Goal: Task Accomplishment & Management: Use online tool/utility

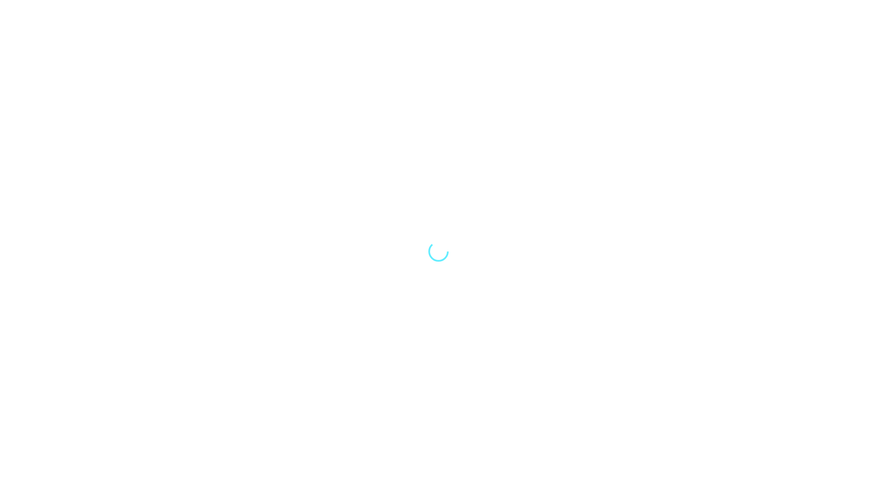
select select "Song"
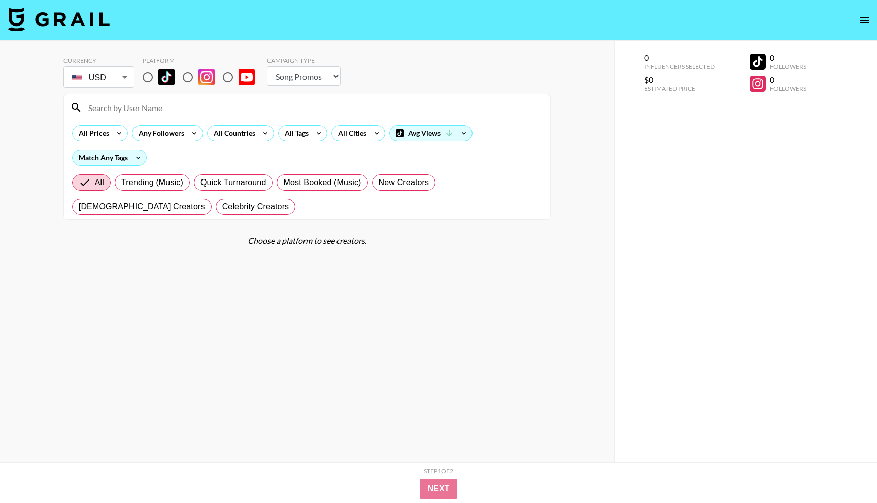
click at [104, 81] on body "Currency USD USD ​ Platform Campaign Type Choose Type... Song Promos Brand Prom…" at bounding box center [438, 272] width 877 height 544
click at [33, 222] on div at bounding box center [438, 251] width 877 height 503
click at [236, 134] on div "All Countries" at bounding box center [232, 133] width 50 height 15
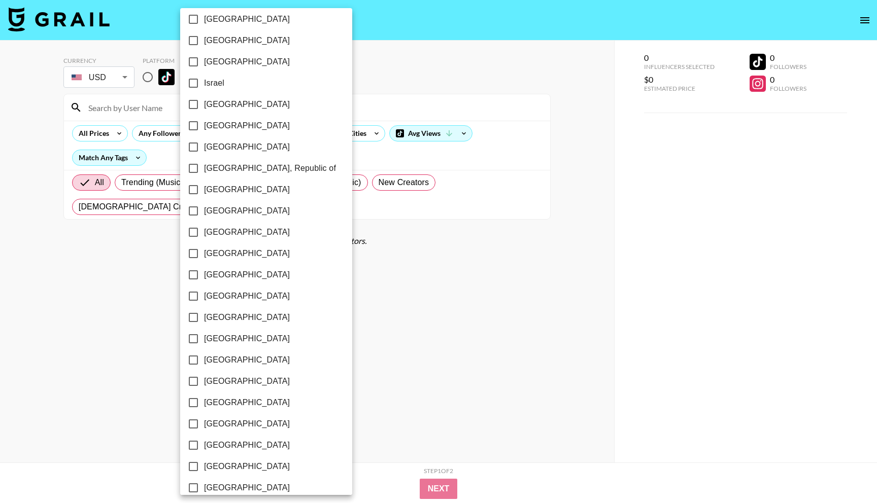
scroll to position [680, 0]
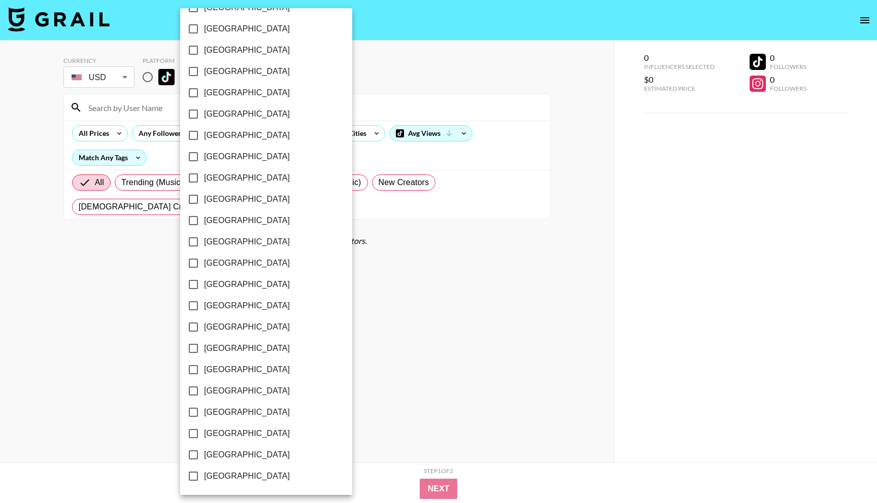
click at [194, 459] on input "[GEOGRAPHIC_DATA]" at bounding box center [193, 454] width 21 height 21
checkbox input "true"
click at [425, 405] on div at bounding box center [438, 251] width 877 height 503
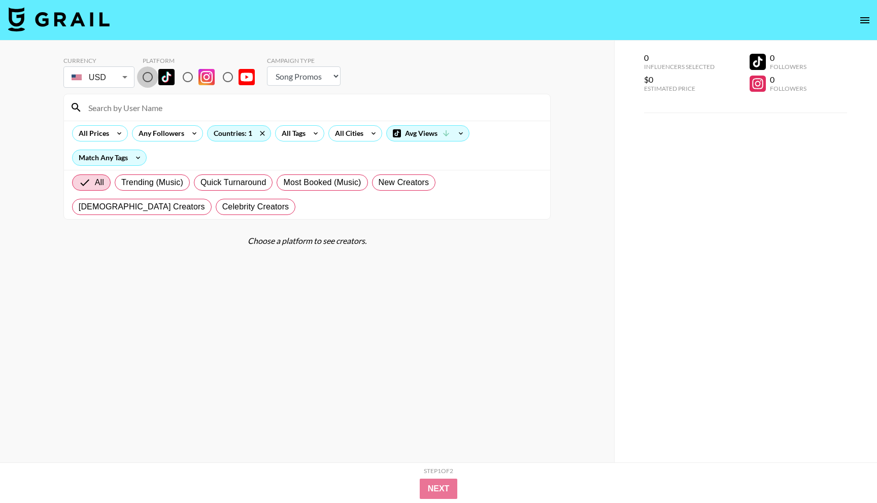
click at [148, 77] on input "radio" at bounding box center [147, 76] width 21 height 21
radio input "true"
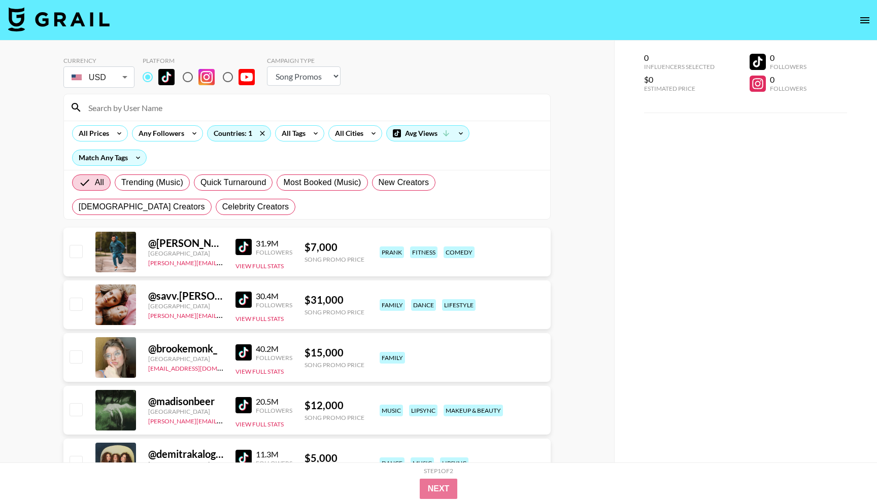
click at [301, 78] on select "Choose Type... Song Promos Brand Promos" at bounding box center [304, 75] width 74 height 19
select select "Brand"
click at [267, 66] on select "Choose Type... Song Promos Brand Promos" at bounding box center [304, 75] width 74 height 19
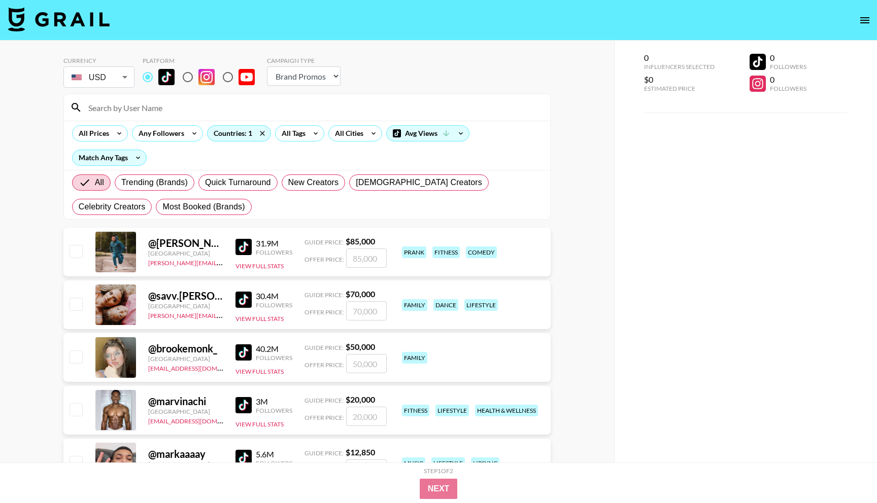
click at [245, 300] on img at bounding box center [243, 300] width 16 height 16
click at [242, 354] on img at bounding box center [243, 352] width 16 height 16
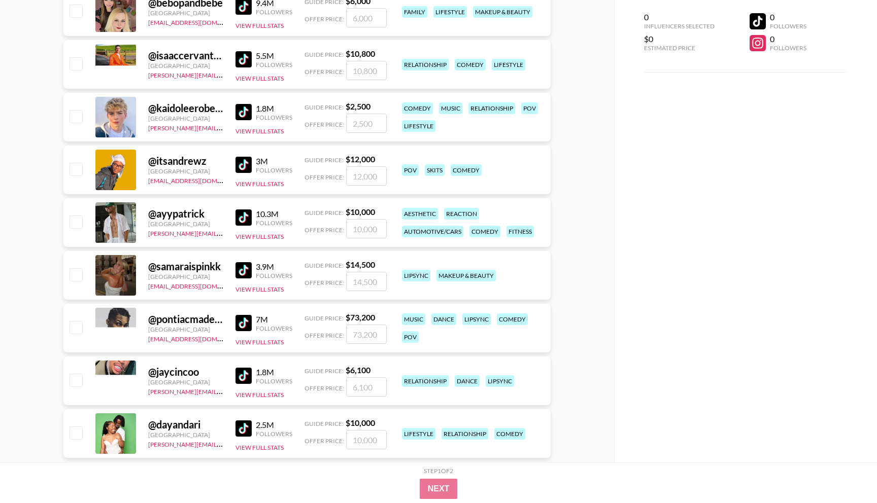
scroll to position [1644, 0]
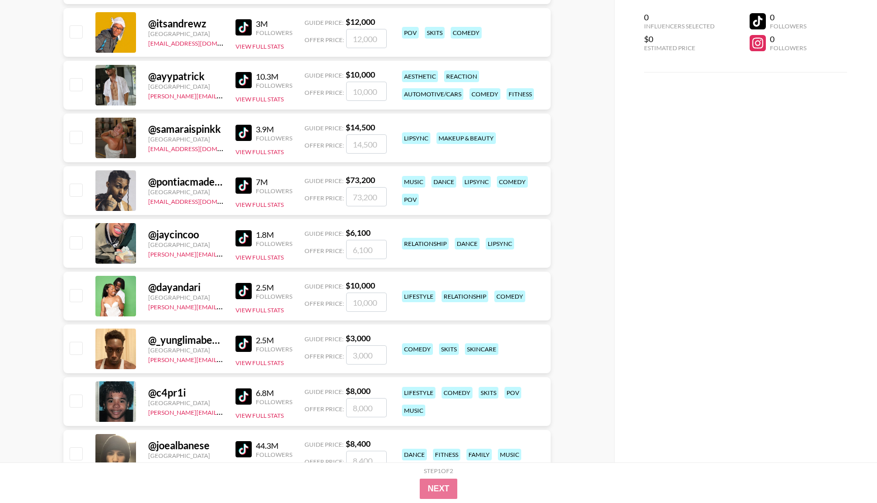
click at [245, 291] on img at bounding box center [243, 291] width 16 height 16
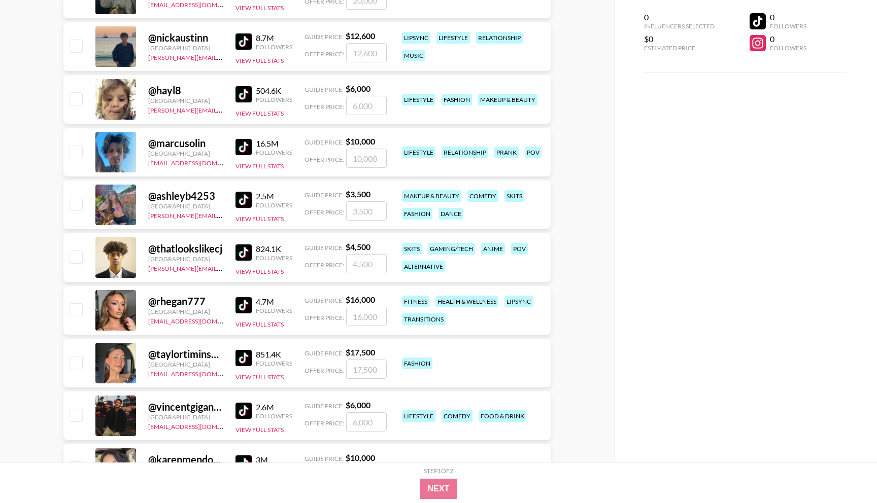
scroll to position [2370, 0]
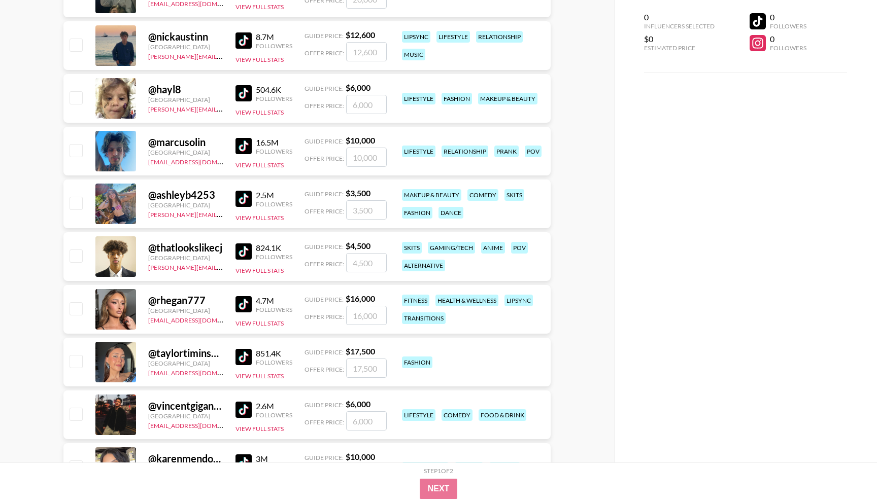
click at [248, 305] on img at bounding box center [243, 304] width 16 height 16
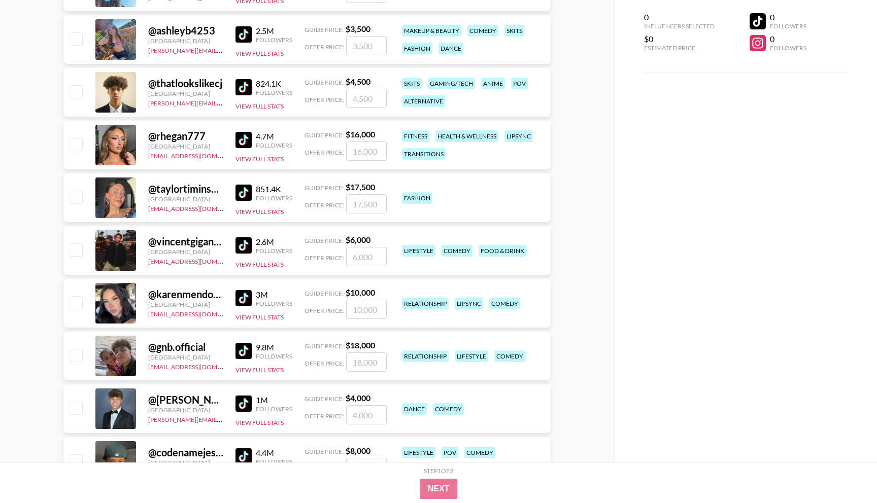
scroll to position [2535, 0]
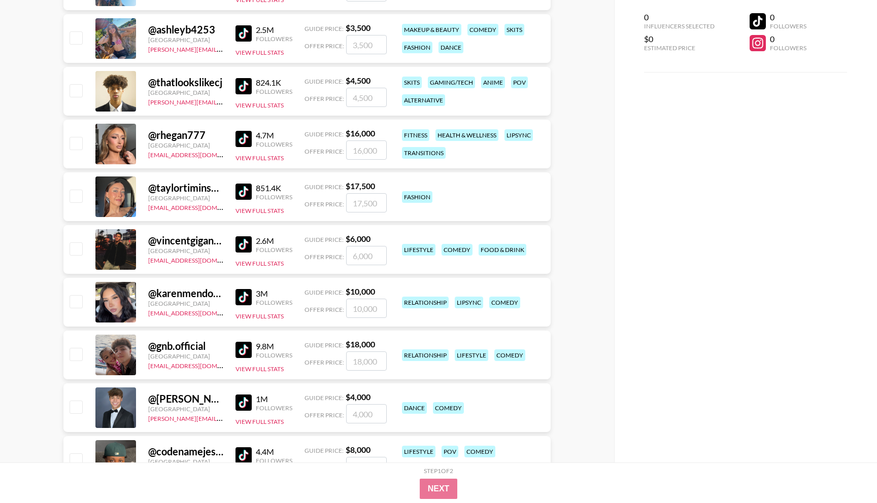
click at [245, 350] on img at bounding box center [243, 350] width 16 height 16
